Goal: Task Accomplishment & Management: Use online tool/utility

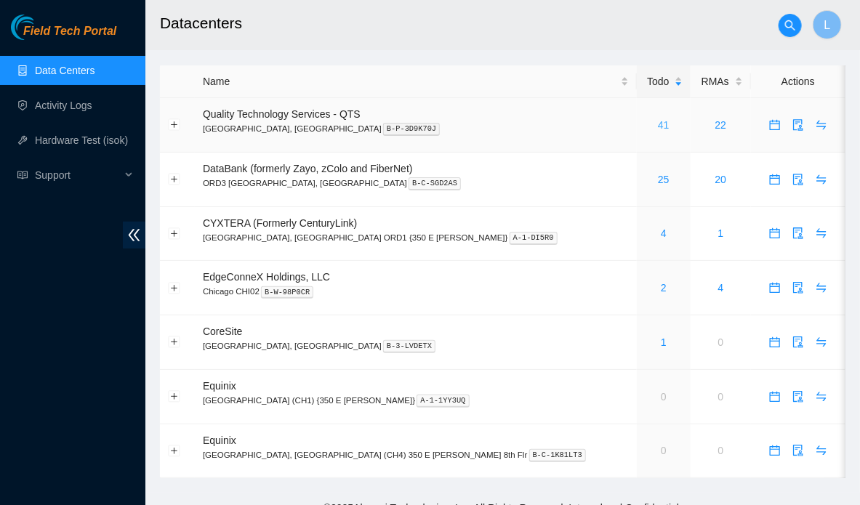
click at [658, 126] on link "41" at bounding box center [664, 125] width 12 height 12
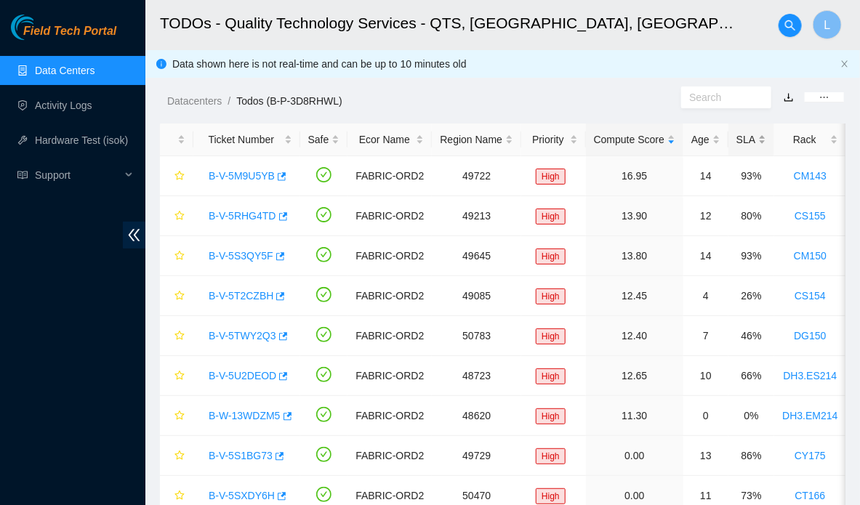
click at [737, 145] on div "SLA" at bounding box center [751, 140] width 30 height 16
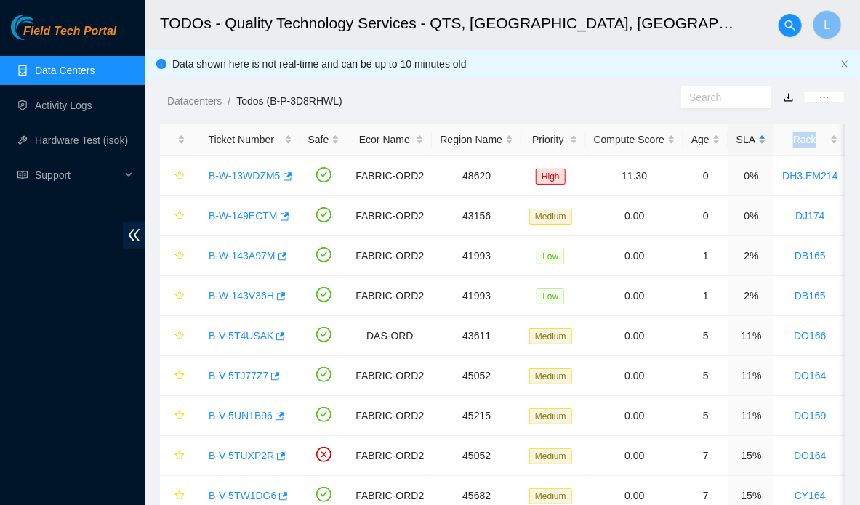
click at [737, 145] on div "SLA" at bounding box center [751, 140] width 30 height 16
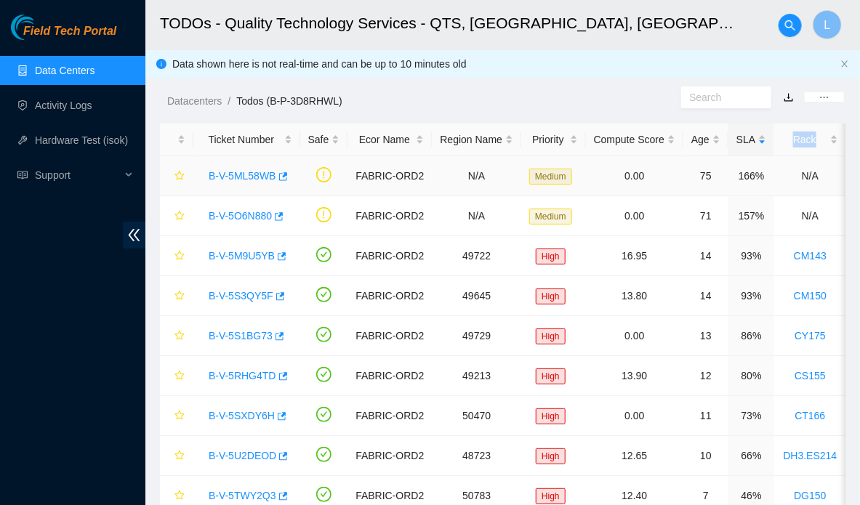
click at [222, 176] on link "B-V-5ML58WB" at bounding box center [243, 176] width 68 height 12
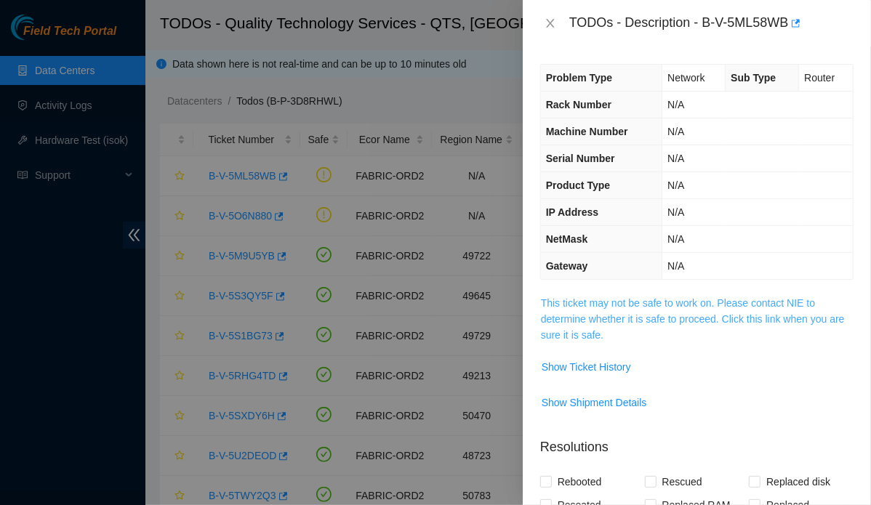
click at [659, 306] on link "This ticket may not be safe to work on. Please contact NIE to determine whether…" at bounding box center [693, 319] width 304 height 44
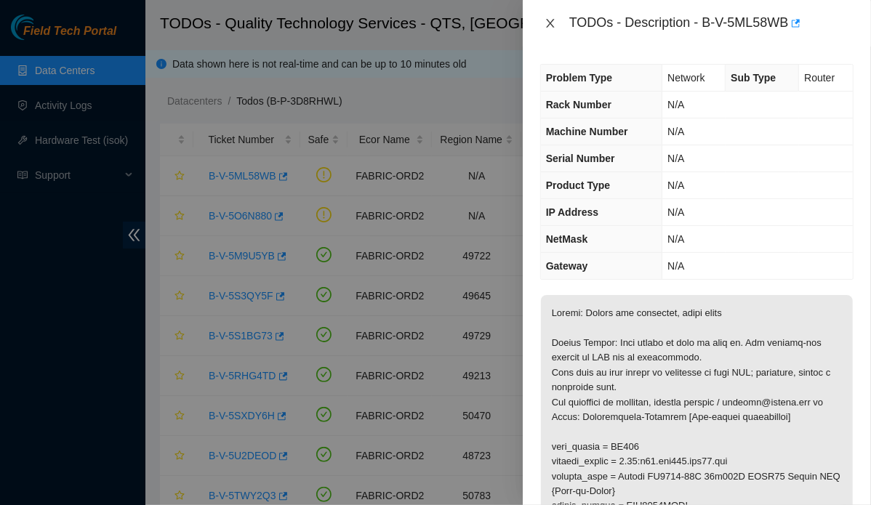
click at [550, 25] on icon "close" at bounding box center [551, 23] width 12 height 12
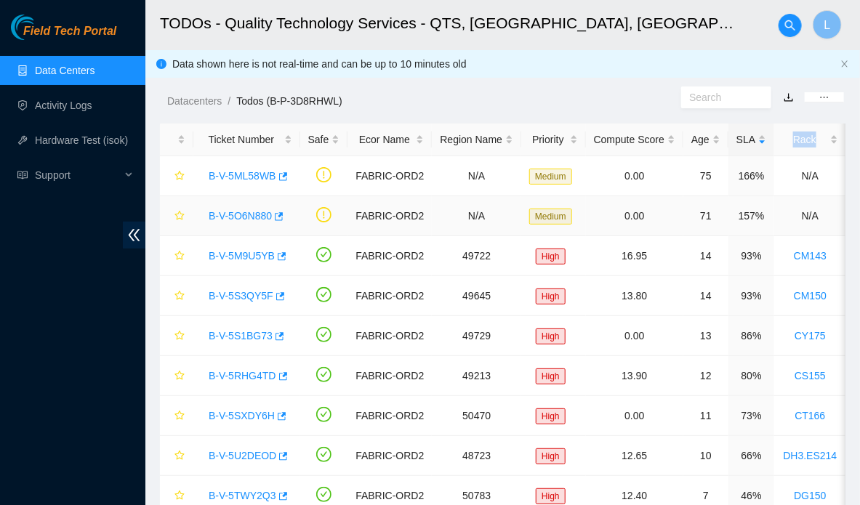
click at [224, 215] on link "B-V-5O6N880" at bounding box center [240, 216] width 63 height 12
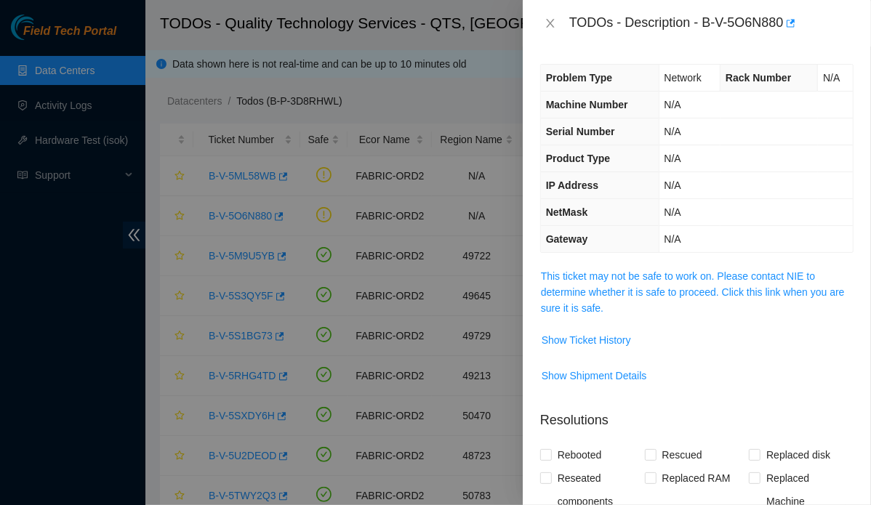
click at [552, 282] on span "This ticket may not be safe to work on. Please contact NIE to determine whether…" at bounding box center [697, 292] width 312 height 48
click at [558, 291] on link "This ticket may not be safe to work on. Please contact NIE to determine whether…" at bounding box center [693, 292] width 304 height 44
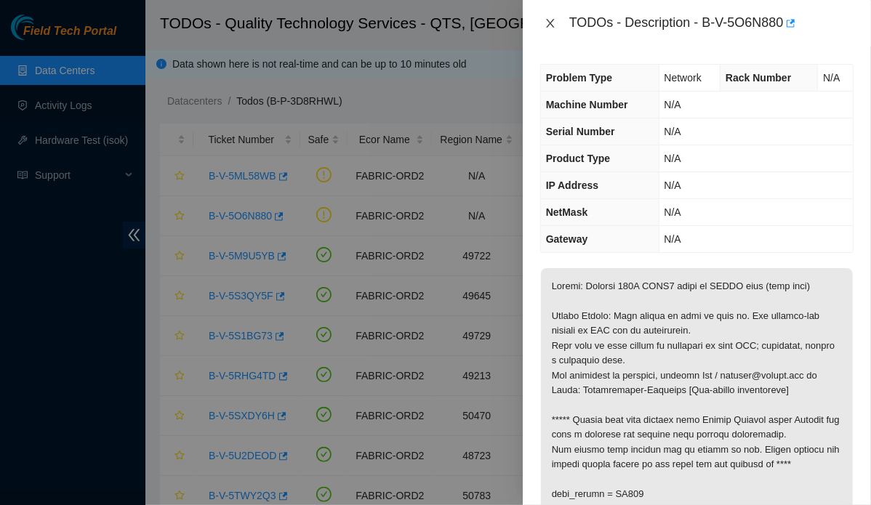
click at [550, 26] on icon "close" at bounding box center [551, 23] width 12 height 12
